Goal: Information Seeking & Learning: Learn about a topic

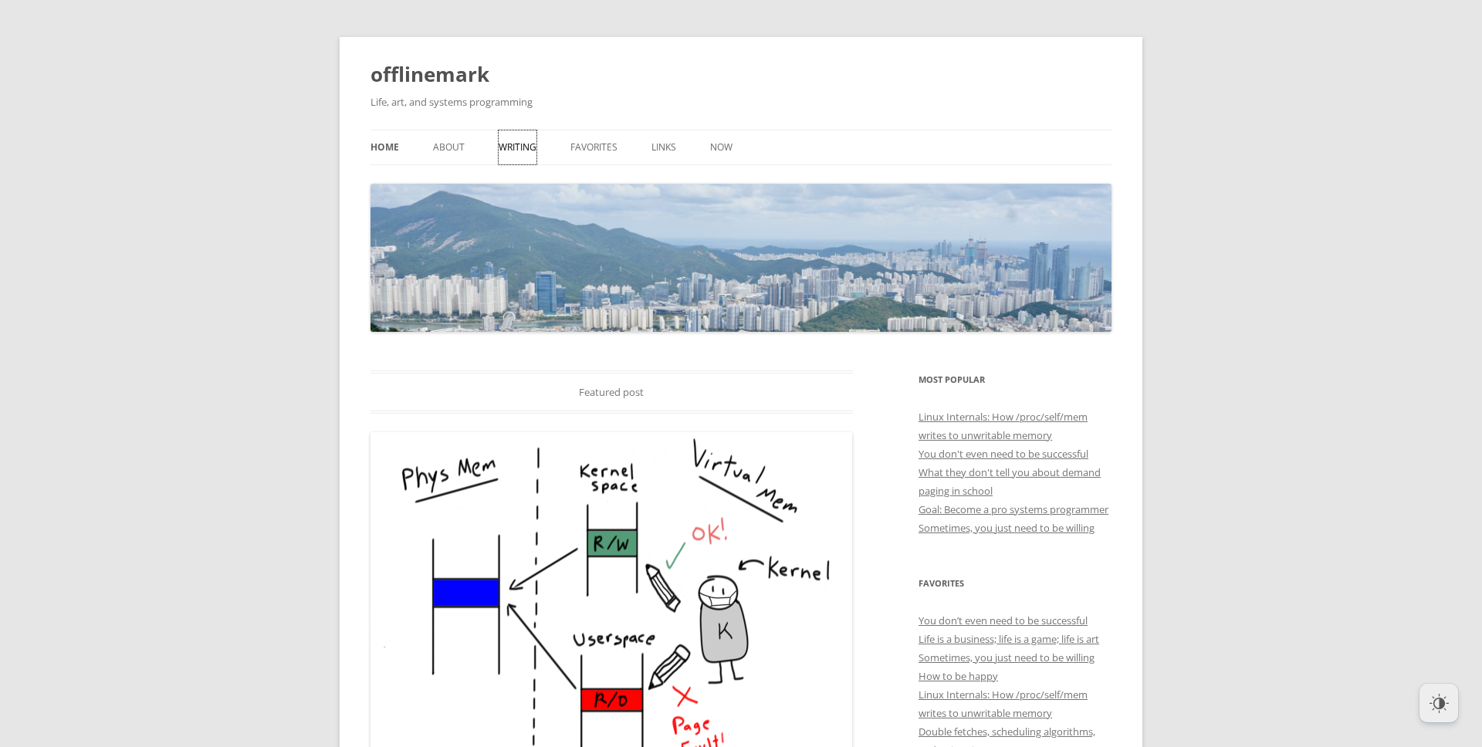
click at [516, 144] on link "Writing" at bounding box center [518, 147] width 38 height 34
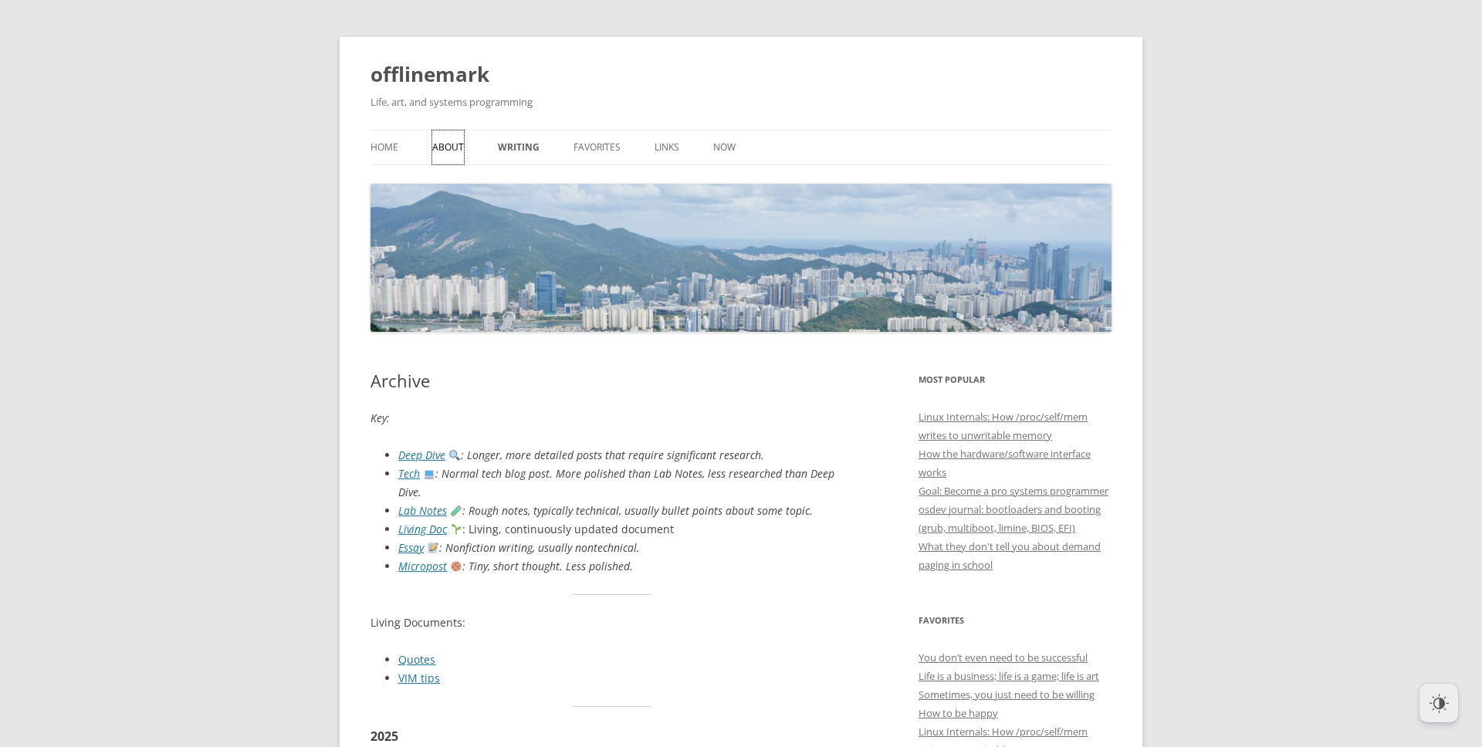
click at [443, 140] on link "About" at bounding box center [448, 147] width 32 height 34
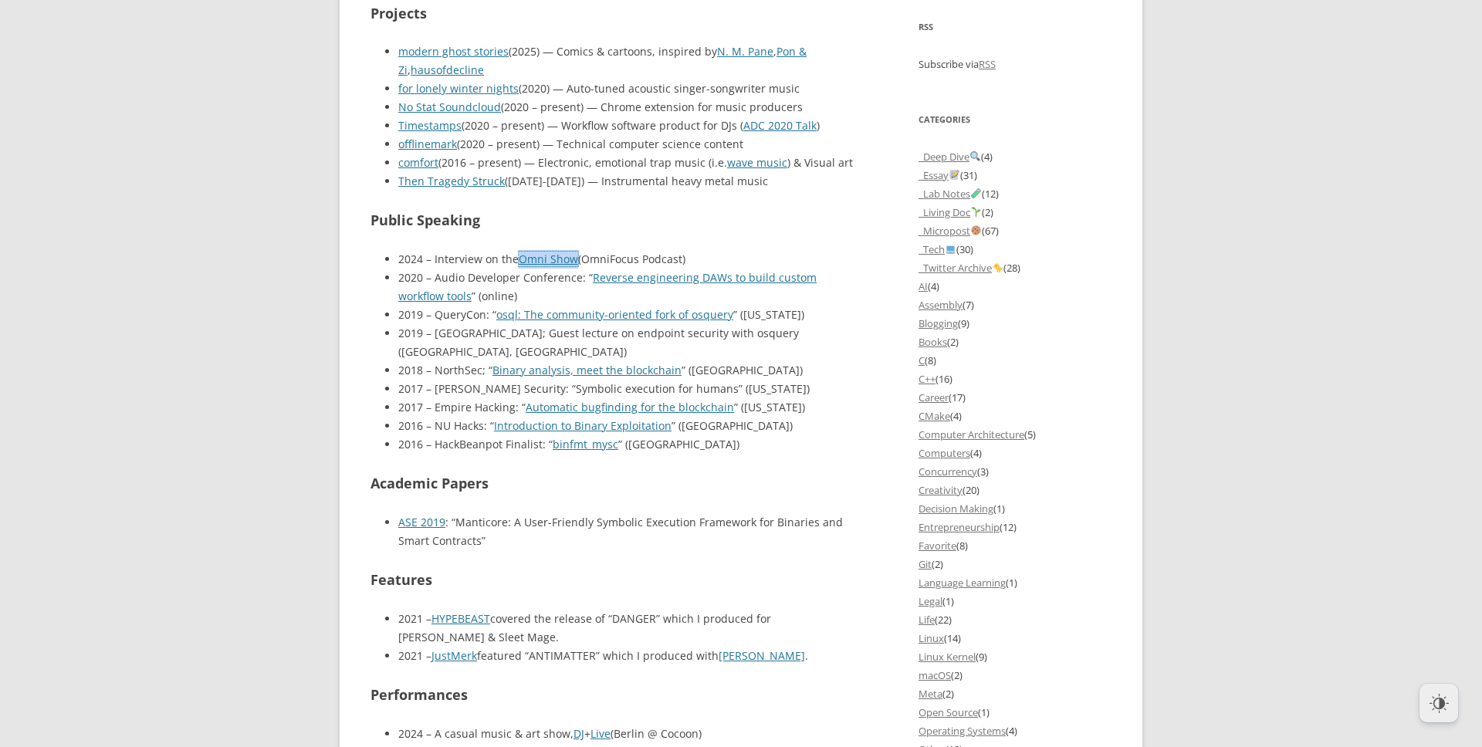
scroll to position [1290, 0]
click at [562, 472] on h2 "Academic Papers" at bounding box center [611, 483] width 482 height 22
click at [715, 472] on h2 "Academic Papers" at bounding box center [611, 483] width 482 height 22
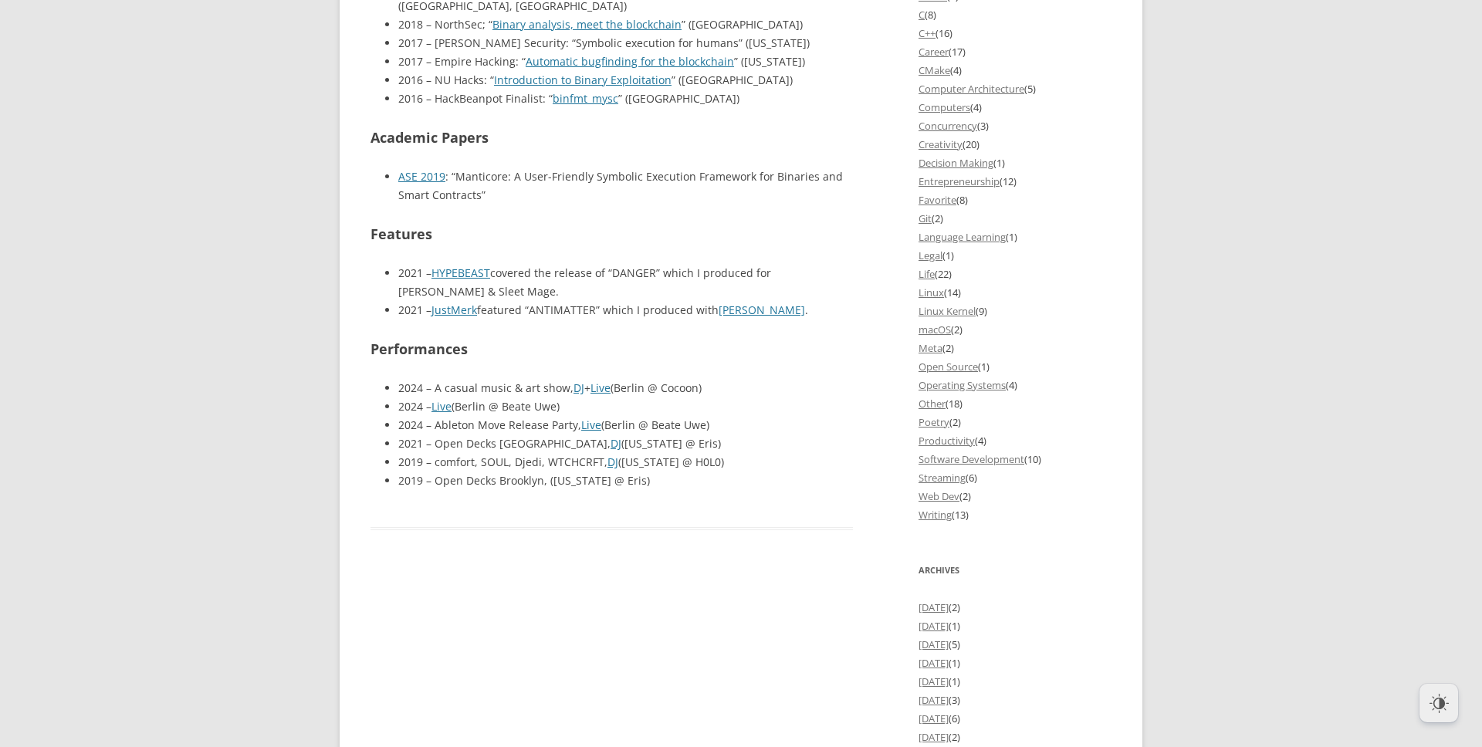
scroll to position [1636, 0]
click at [820, 378] on li "2024 – A casual music & art show, DJ + Live (Berlin @ Cocoon)" at bounding box center [625, 387] width 455 height 19
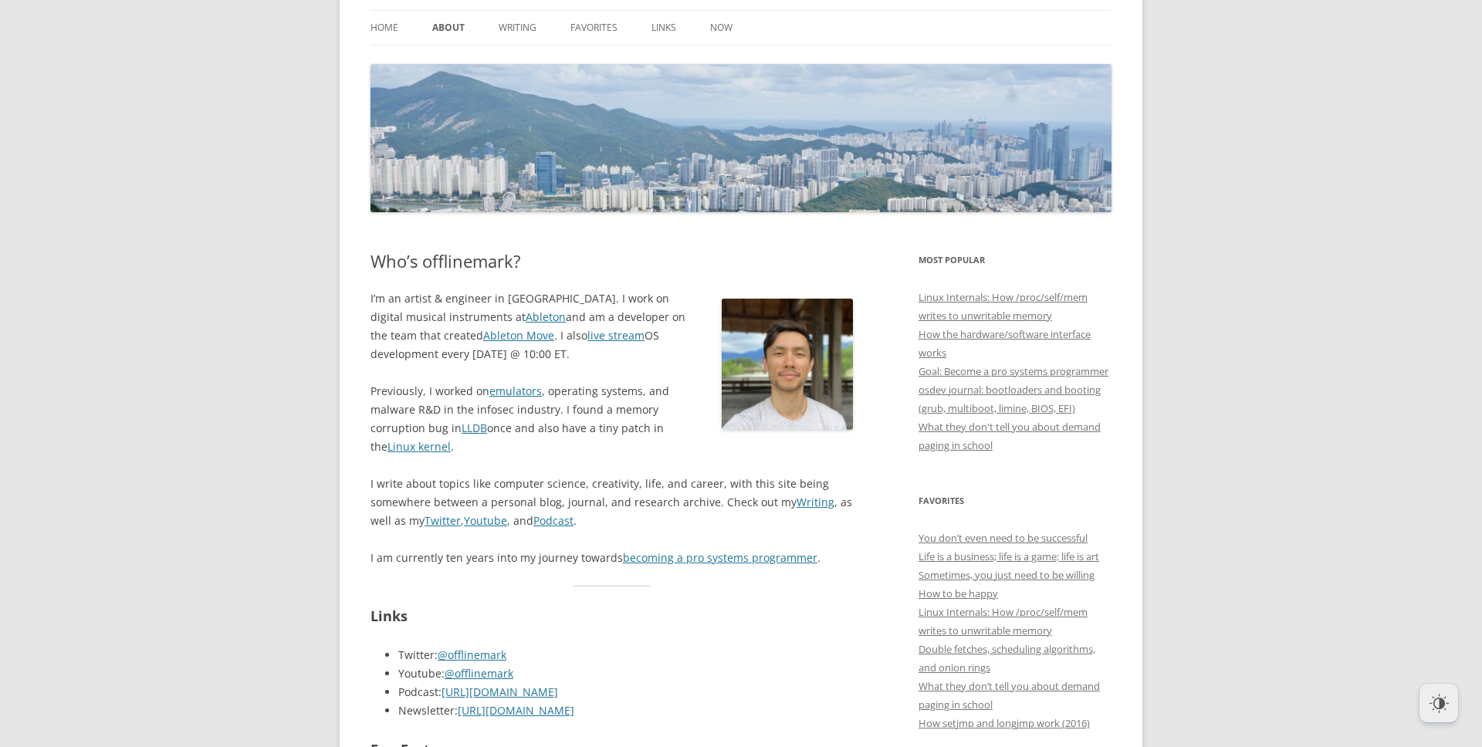
scroll to position [150, 0]
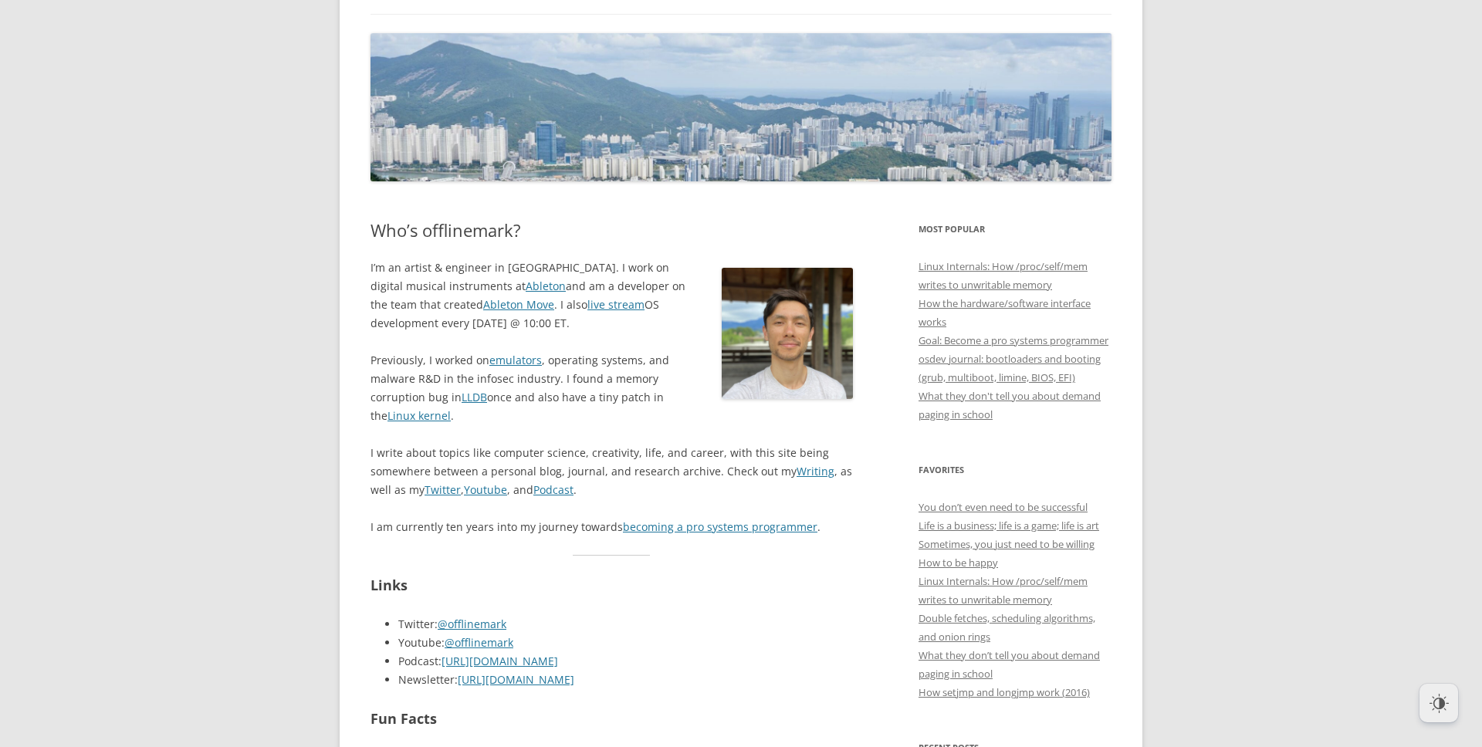
click at [624, 360] on p "Previously, I worked on emulators , operating systems, and malware R&D in the i…" at bounding box center [611, 388] width 482 height 74
drag, startPoint x: 629, startPoint y: 394, endPoint x: 597, endPoint y: 387, distance: 33.0
click at [597, 387] on p "Previously, I worked on emulators , operating systems, and malware R&D in the i…" at bounding box center [611, 388] width 482 height 74
click at [627, 422] on p "Previously, I worked on emulators , operating systems, and malware R&D in the i…" at bounding box center [611, 388] width 482 height 74
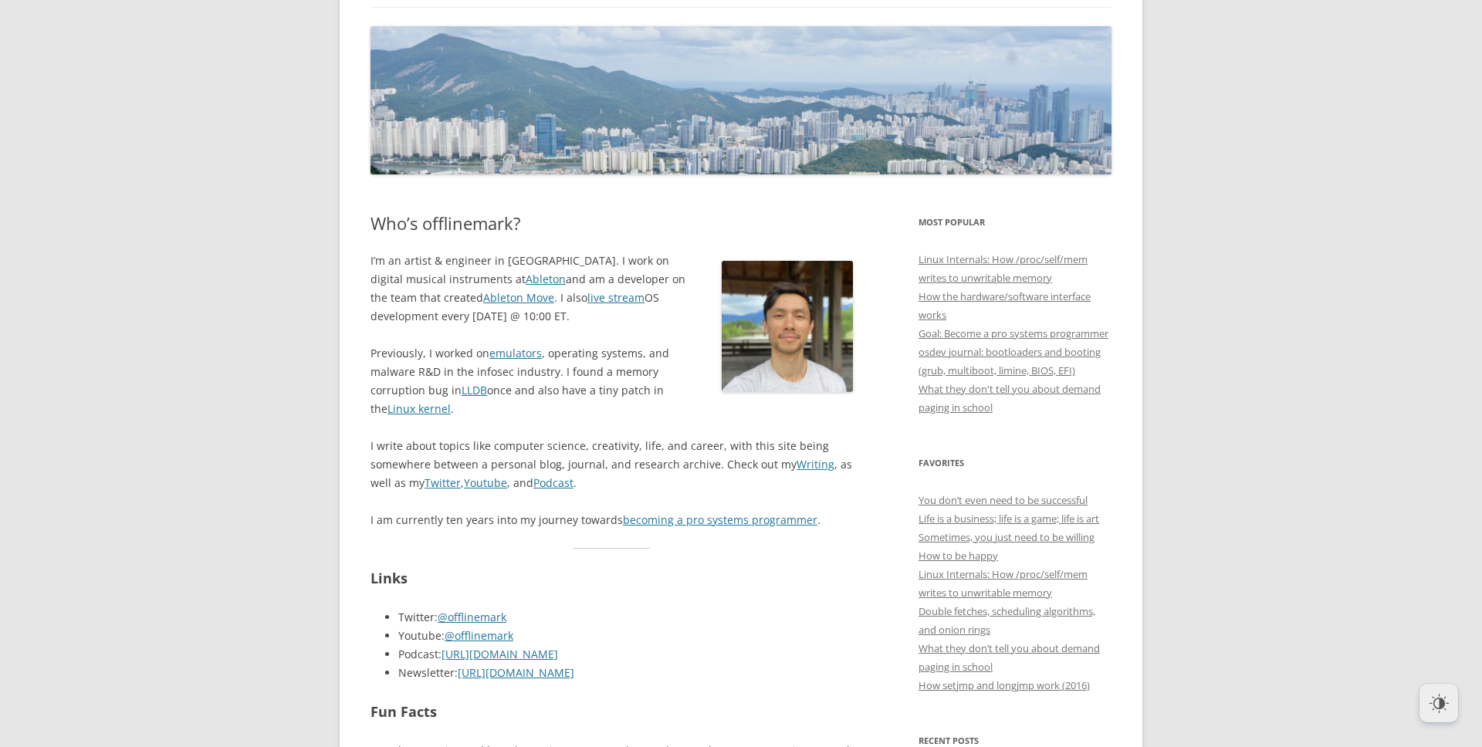
scroll to position [0, 0]
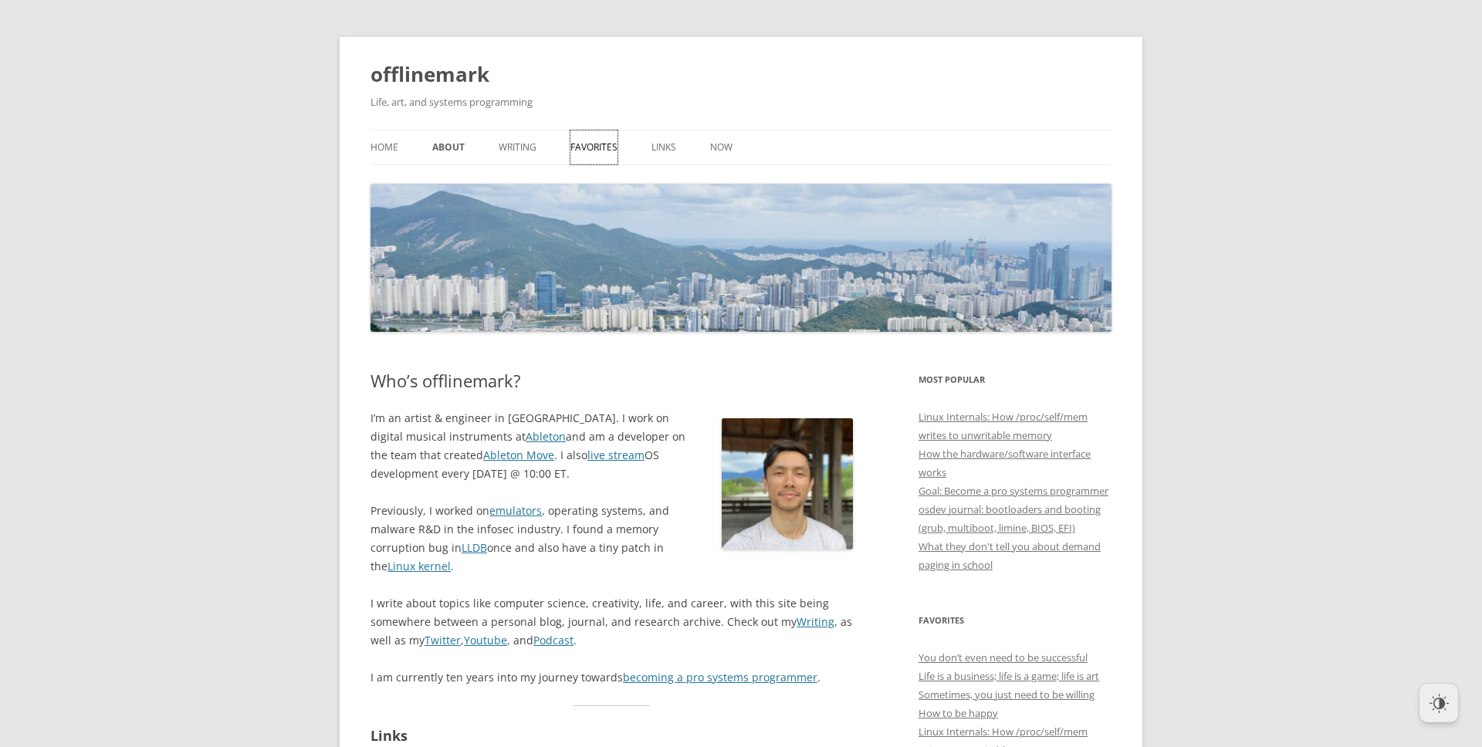
click at [600, 152] on link "Favorites" at bounding box center [593, 147] width 47 height 34
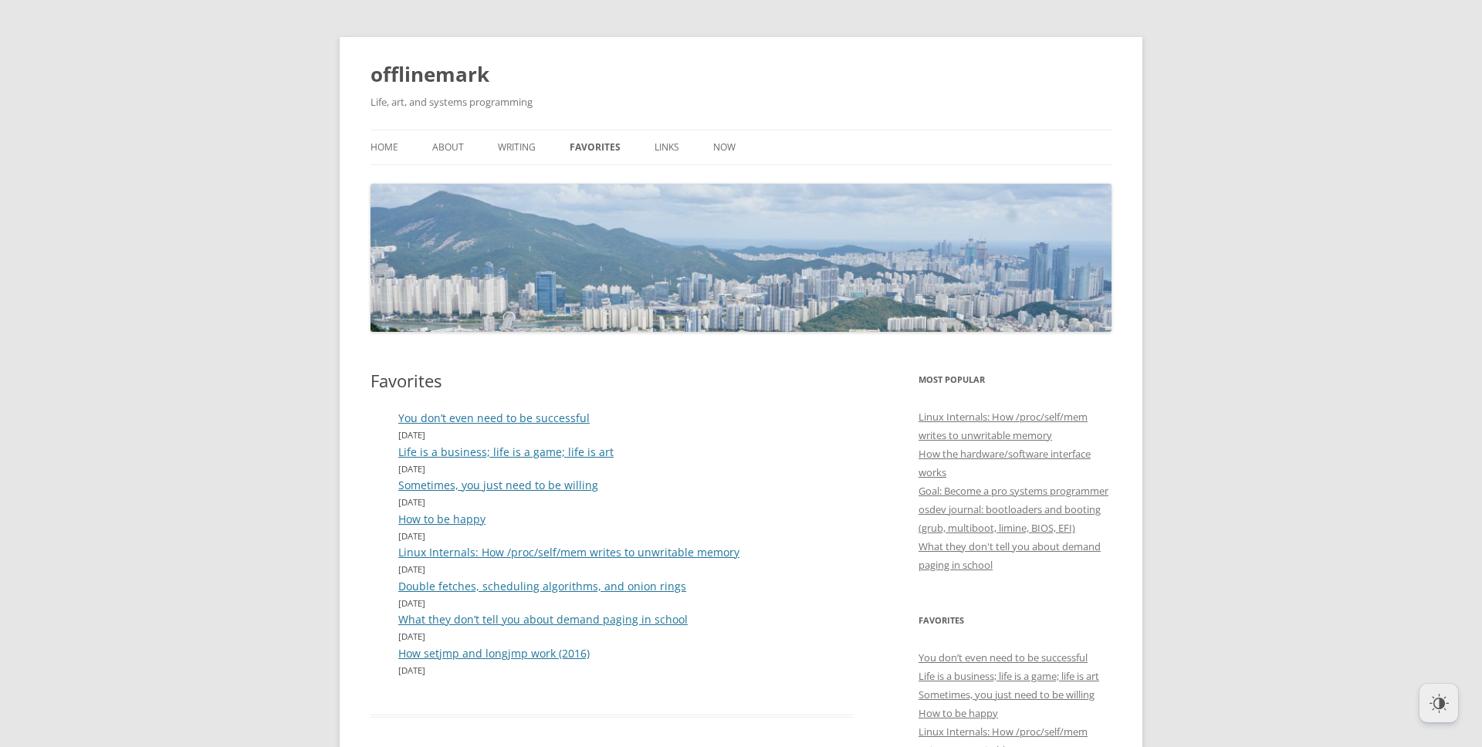
click at [539, 149] on ul "Home About Writing Favorites Links Now" at bounding box center [740, 148] width 741 height 36
click at [521, 146] on link "Writing" at bounding box center [517, 147] width 38 height 34
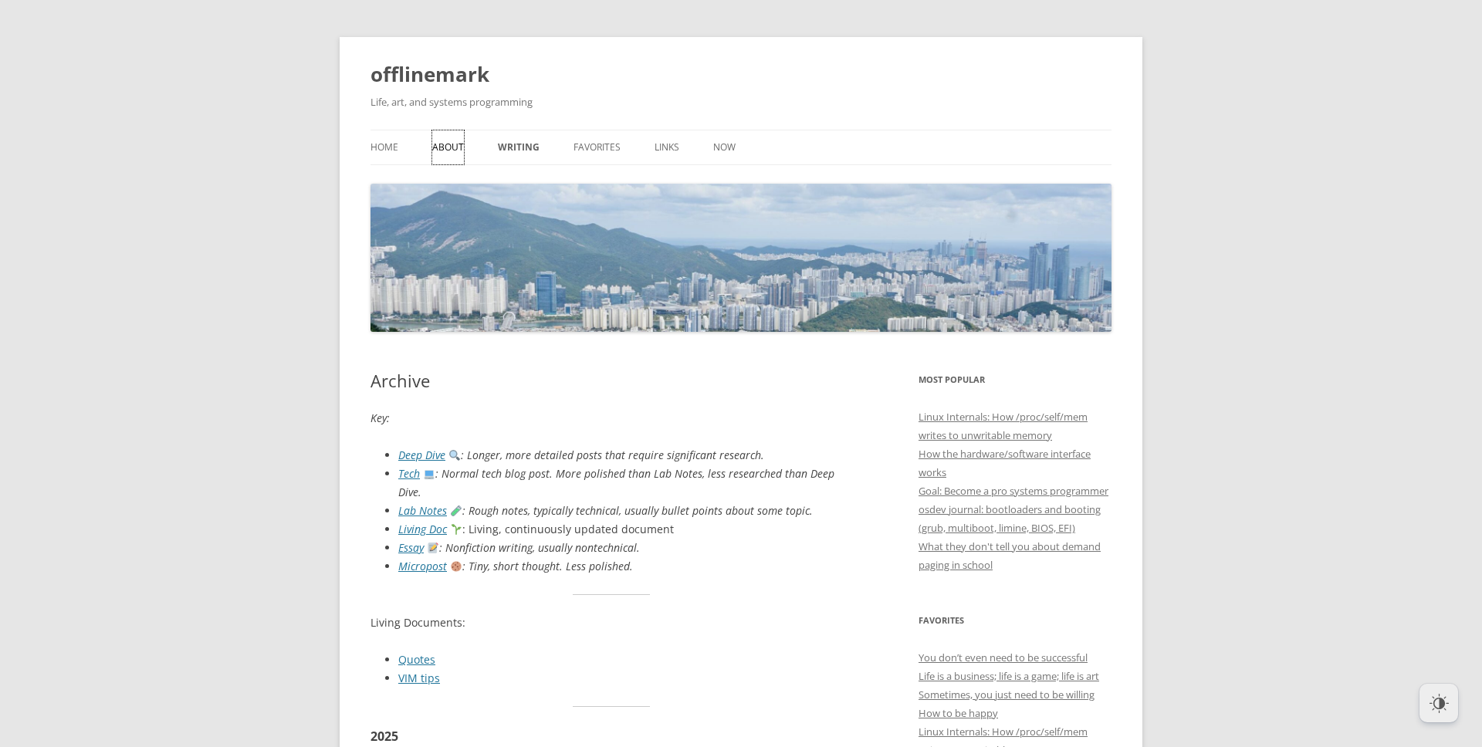
click at [442, 152] on link "About" at bounding box center [448, 147] width 32 height 34
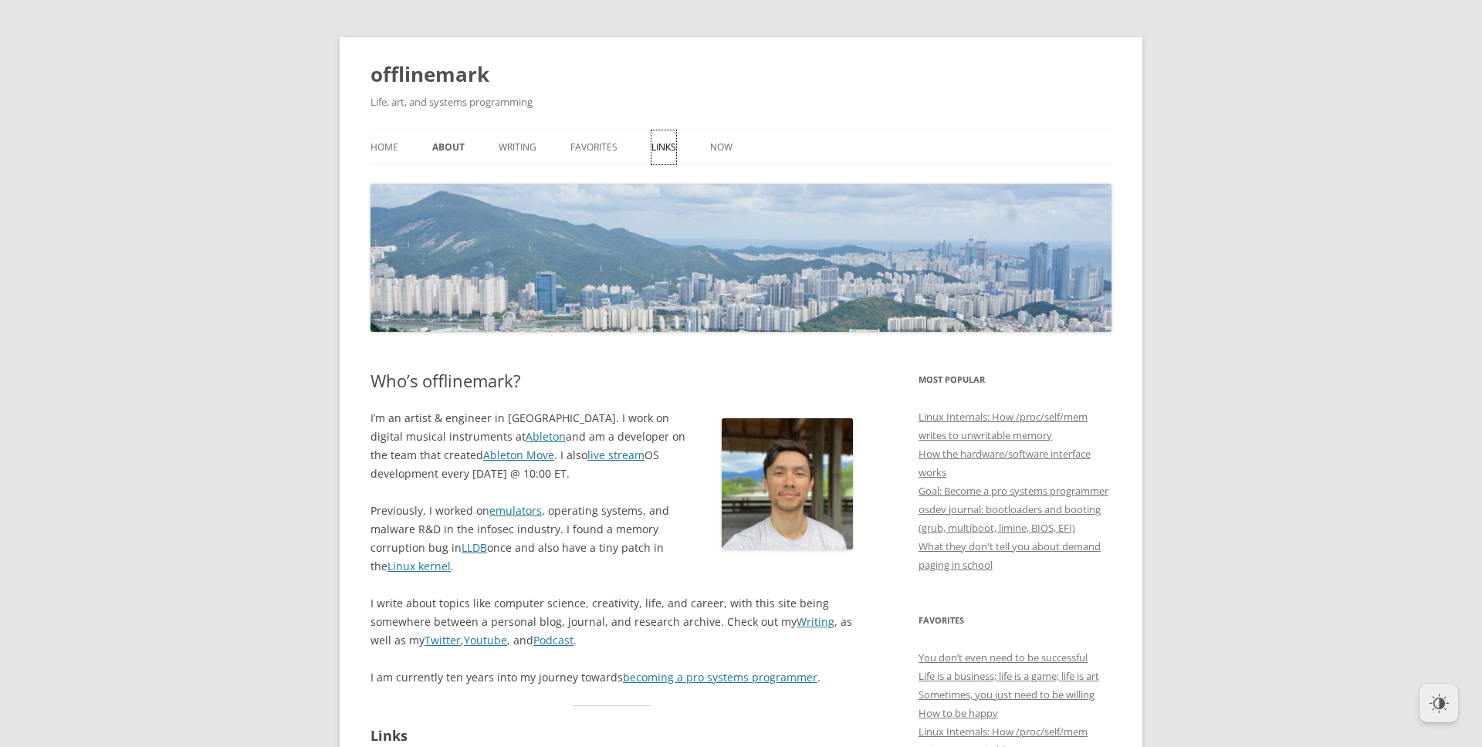
click at [658, 158] on link "Links" at bounding box center [663, 147] width 25 height 34
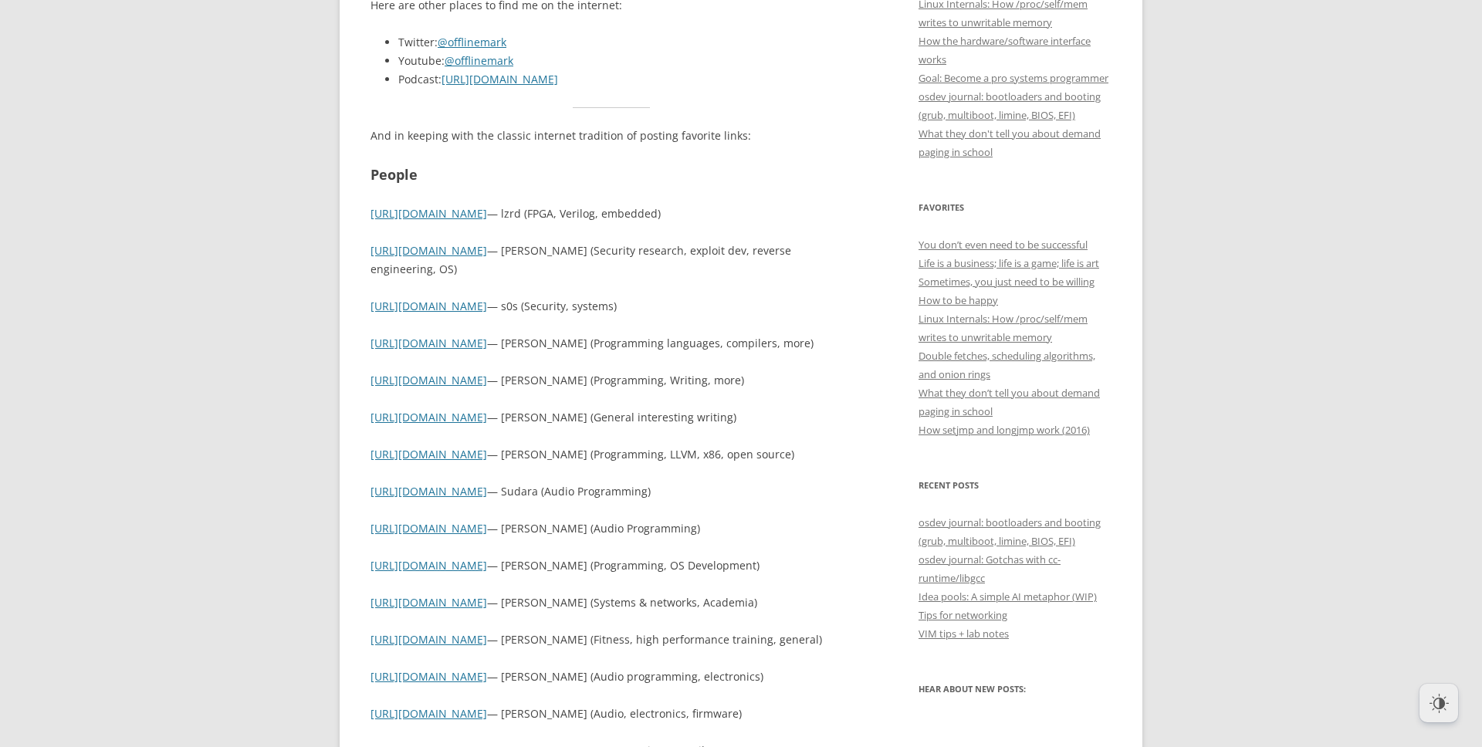
scroll to position [444, 0]
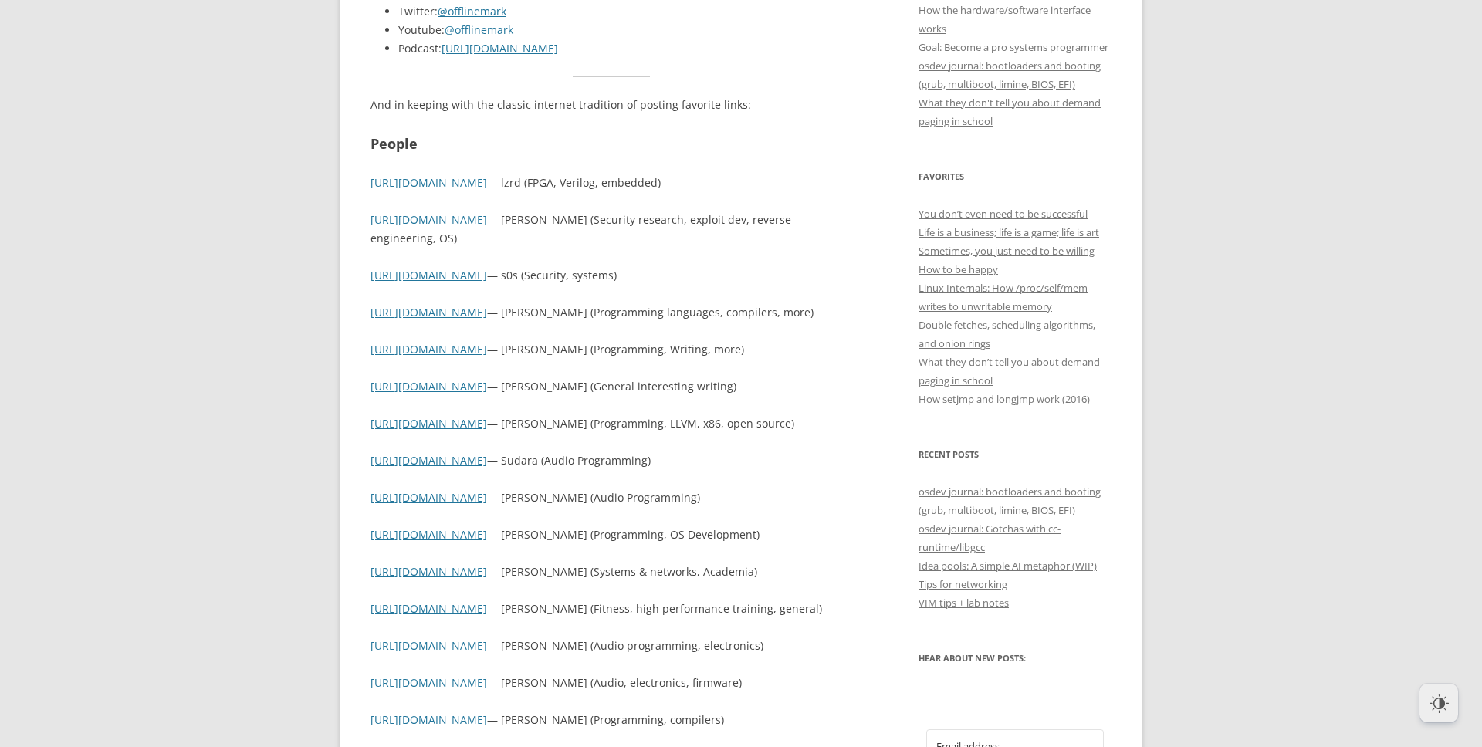
click at [627, 262] on div "Here are other places to find me on the internet: Twitter: @offlinemark Youtube…" at bounding box center [611, 404] width 482 height 879
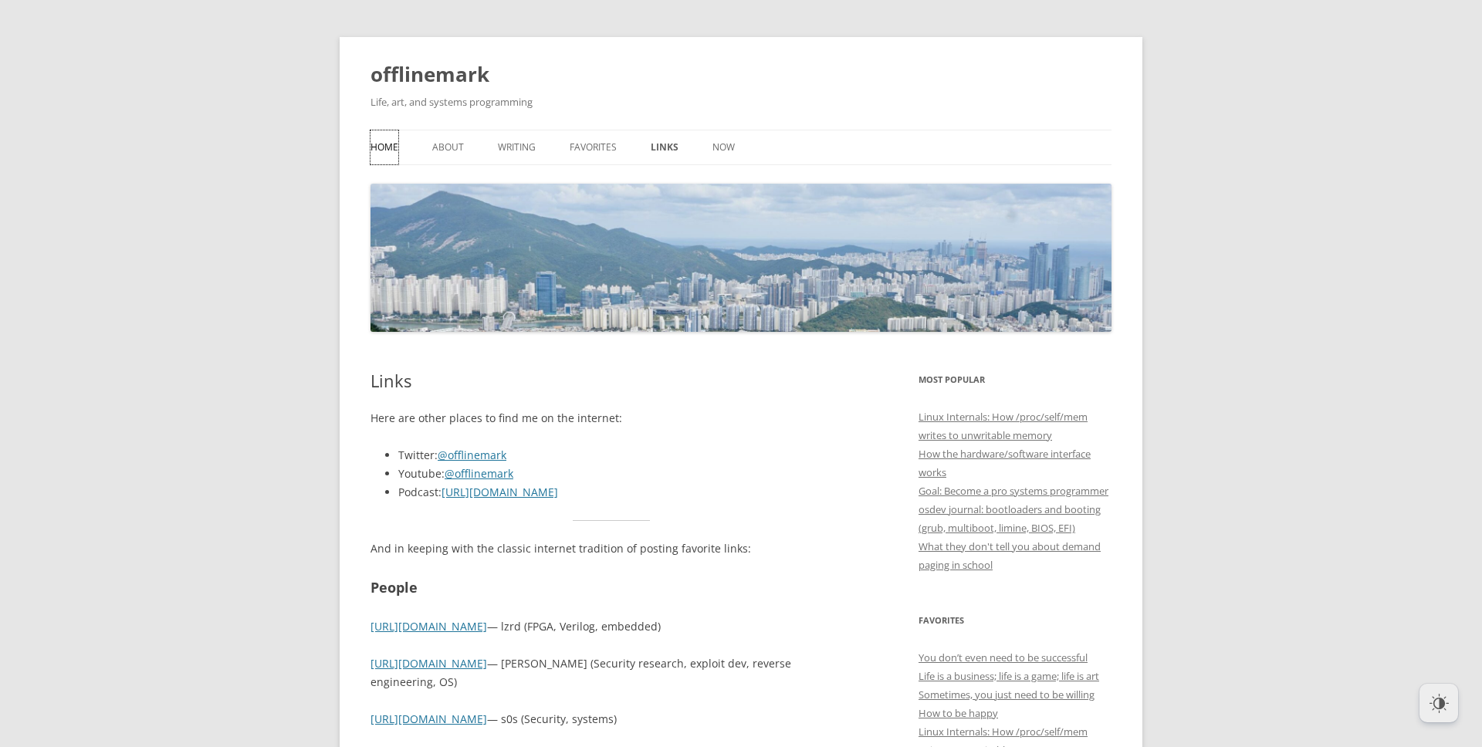
click at [389, 150] on link "Home" at bounding box center [384, 147] width 28 height 34
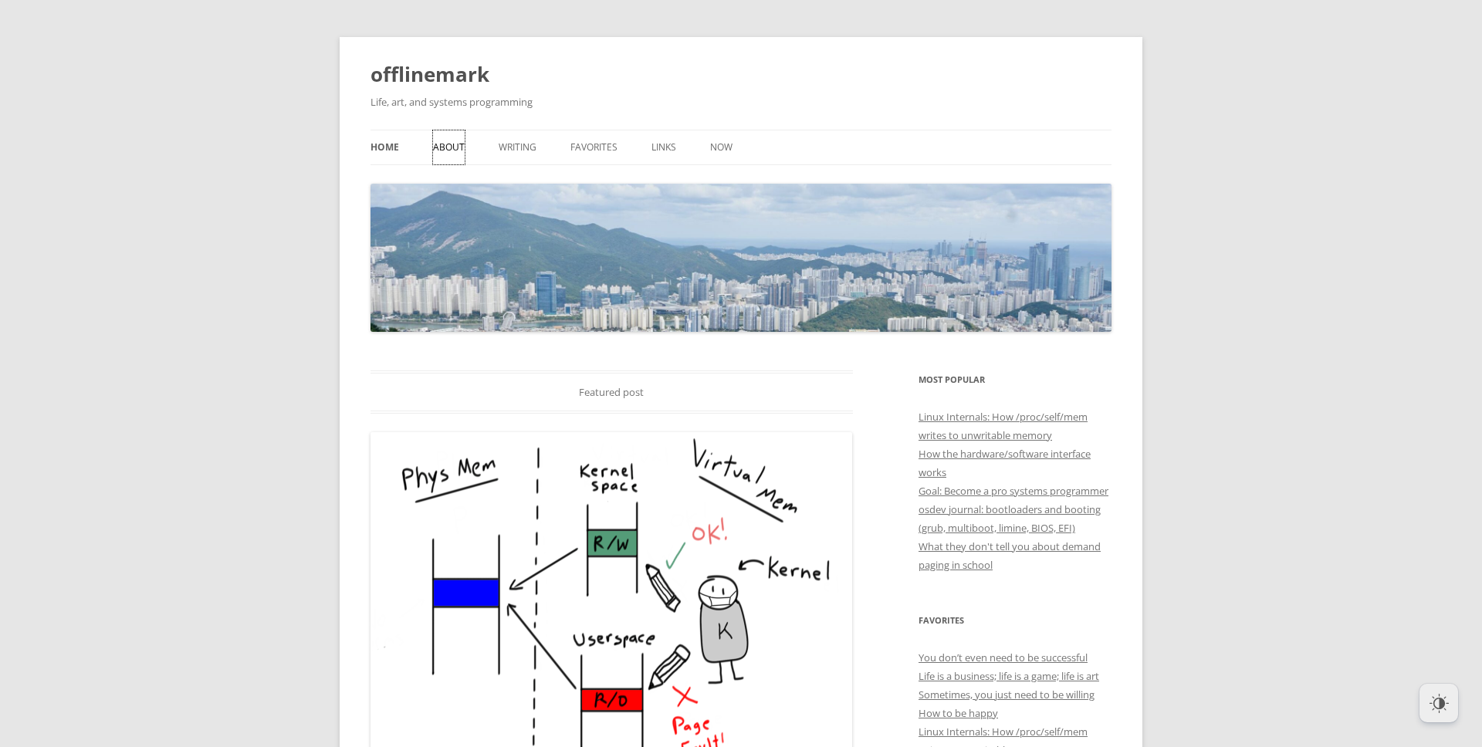
click at [435, 149] on link "About" at bounding box center [449, 147] width 32 height 34
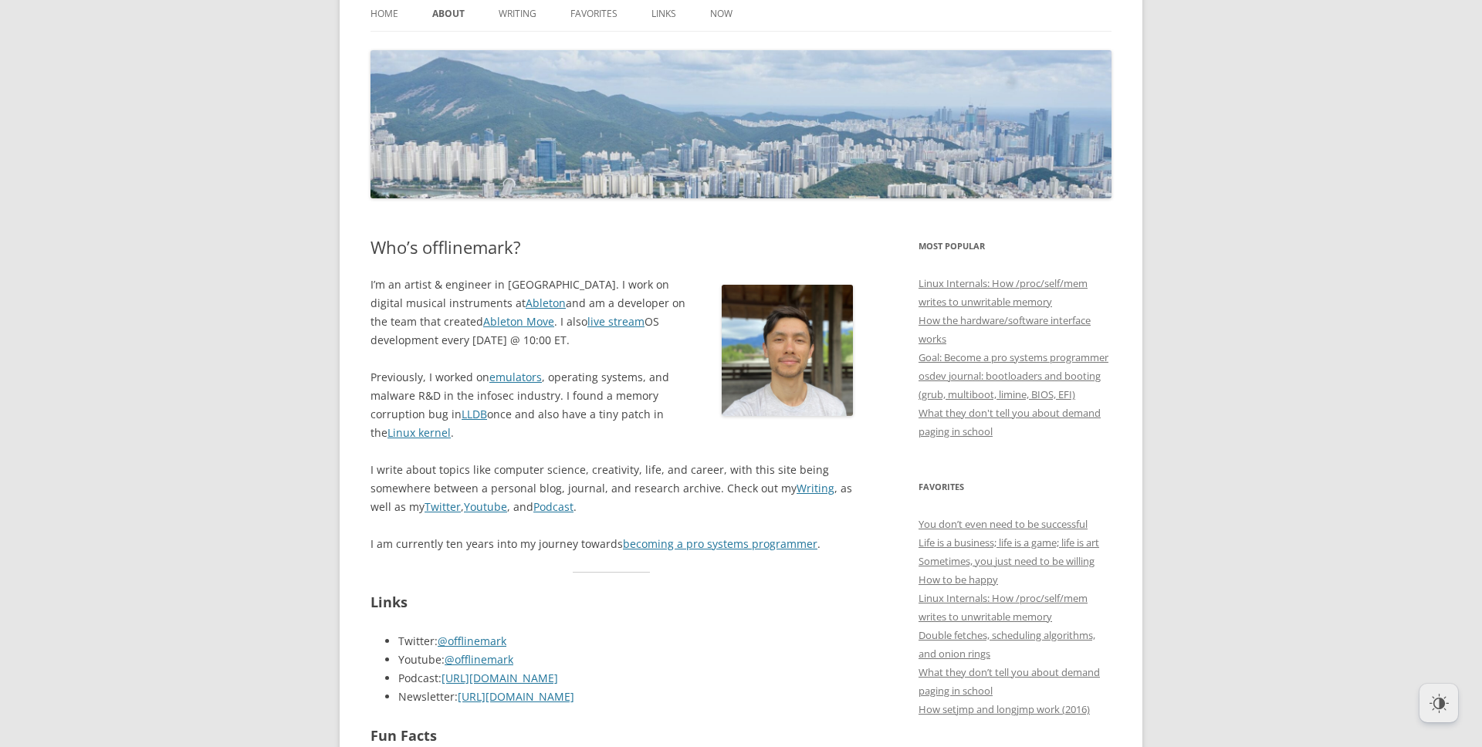
scroll to position [134, 0]
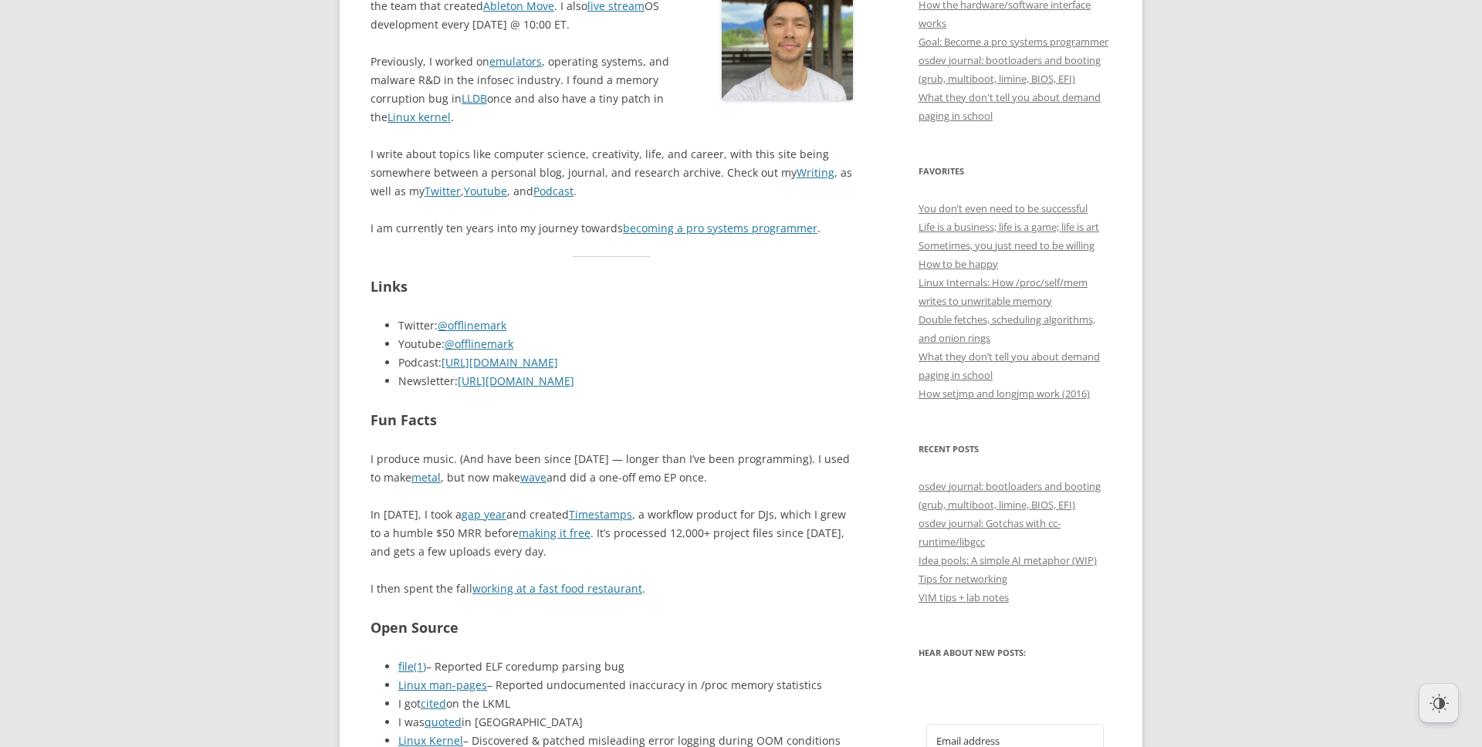
scroll to position [489, 0]
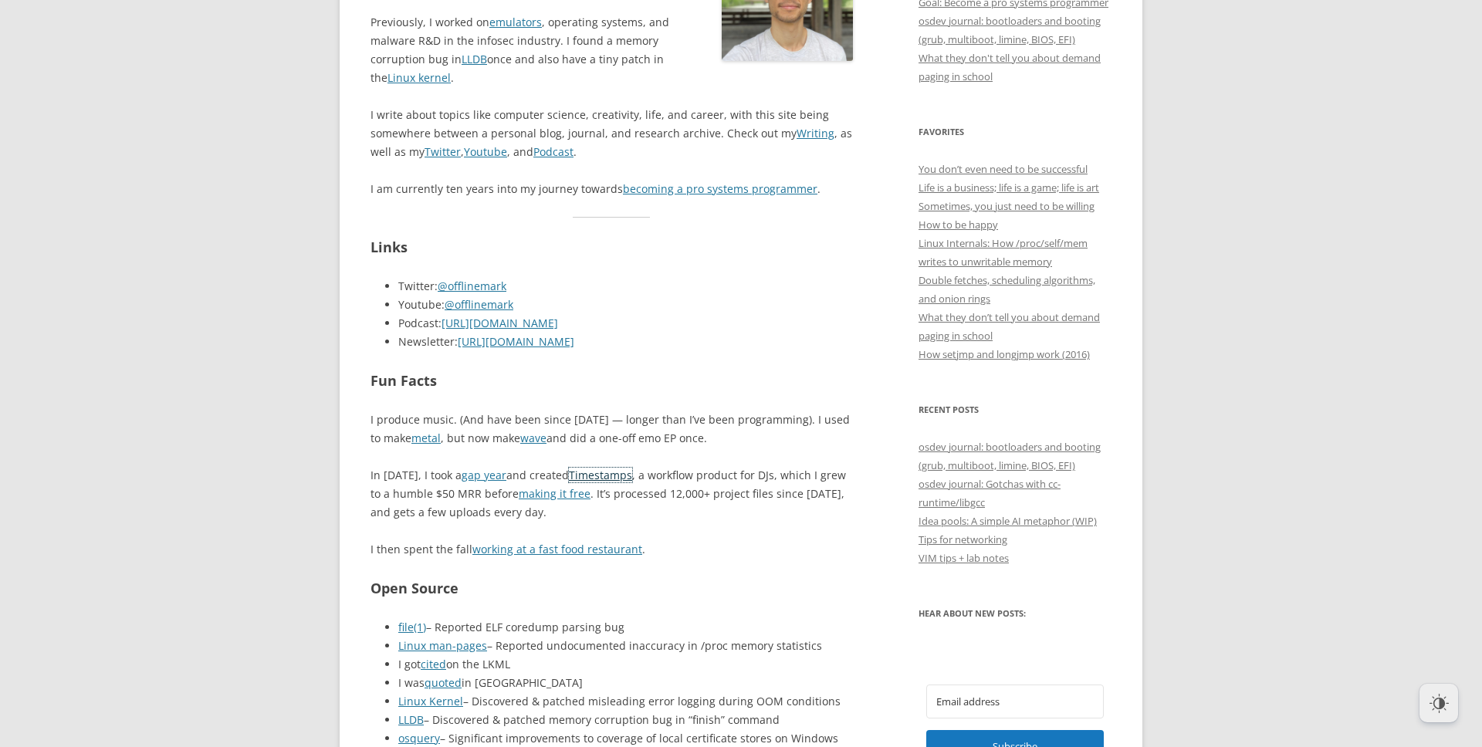
click at [590, 472] on link "Timestamps" at bounding box center [600, 475] width 63 height 15
